Goal: Navigation & Orientation: Find specific page/section

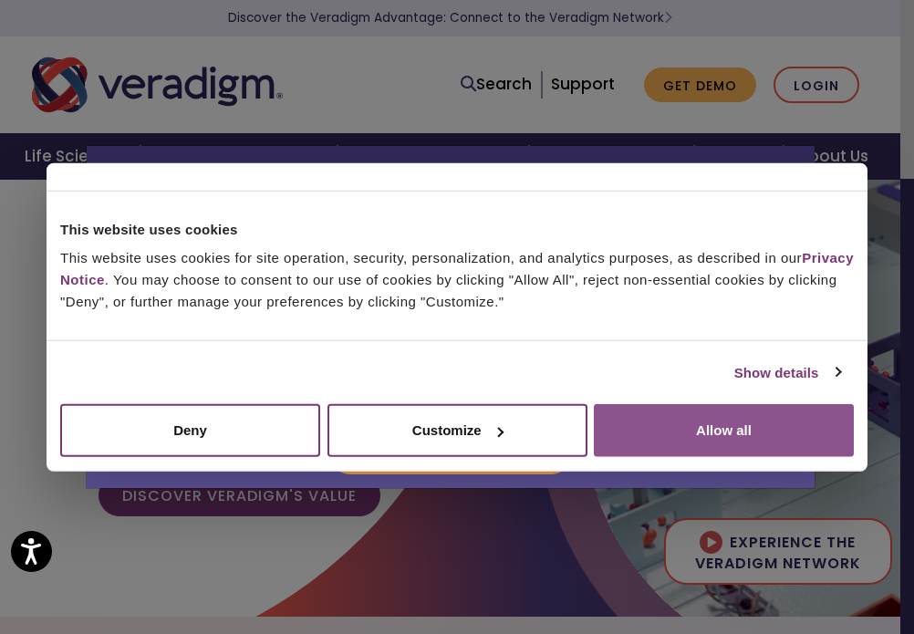
click at [731, 436] on button "Allow all" at bounding box center [724, 430] width 260 height 53
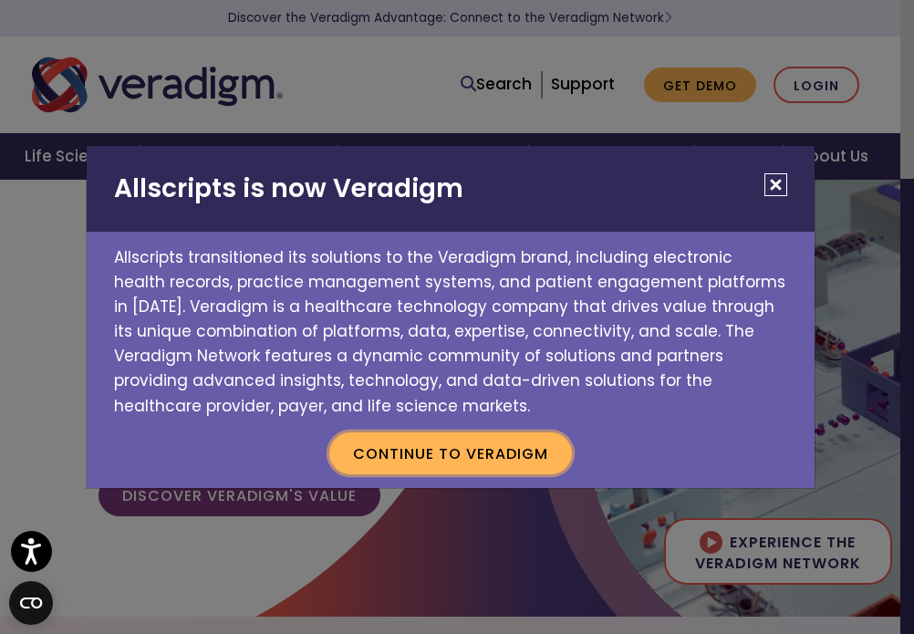
click at [483, 460] on button "Continue to Veradigm" at bounding box center [450, 454] width 243 height 42
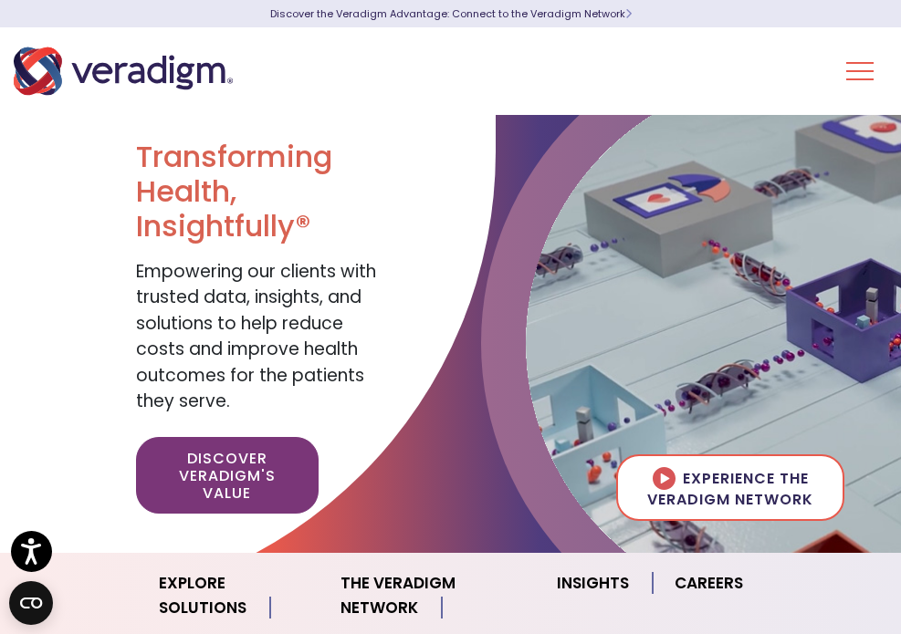
click at [0, 0] on link "Login" at bounding box center [0, 0] width 0 height 0
